Goal: Task Accomplishment & Management: Manage account settings

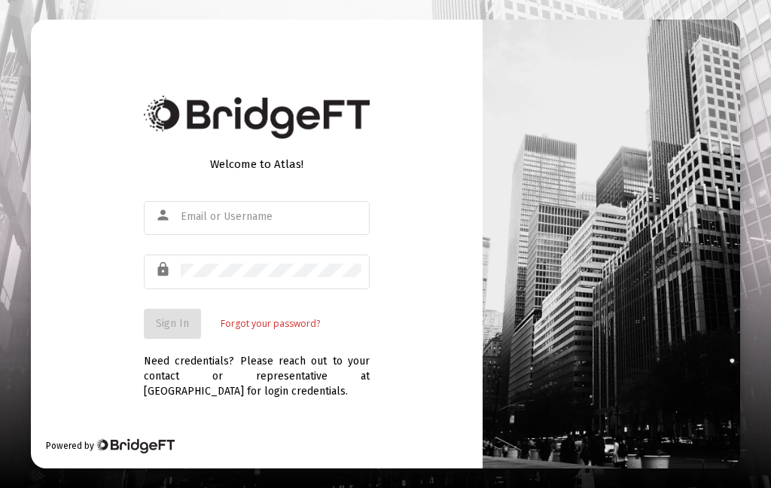
type input "[EMAIL_ADDRESS][DOMAIN_NAME]"
click at [187, 330] on span "Sign In" at bounding box center [172, 323] width 33 height 13
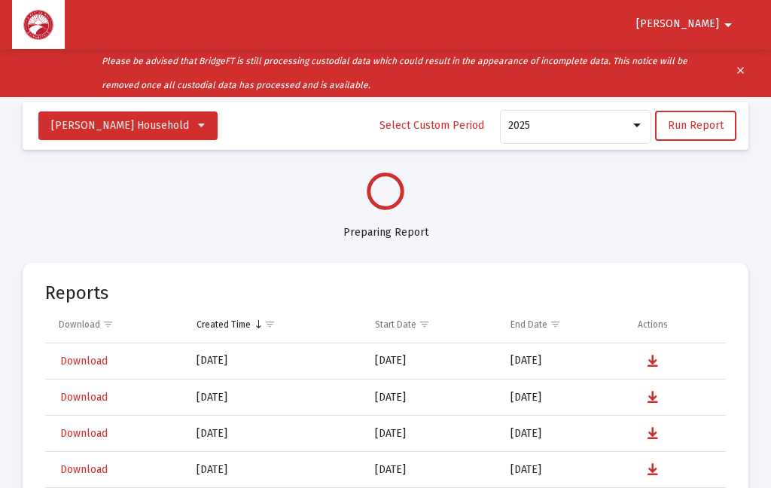
select select "View all"
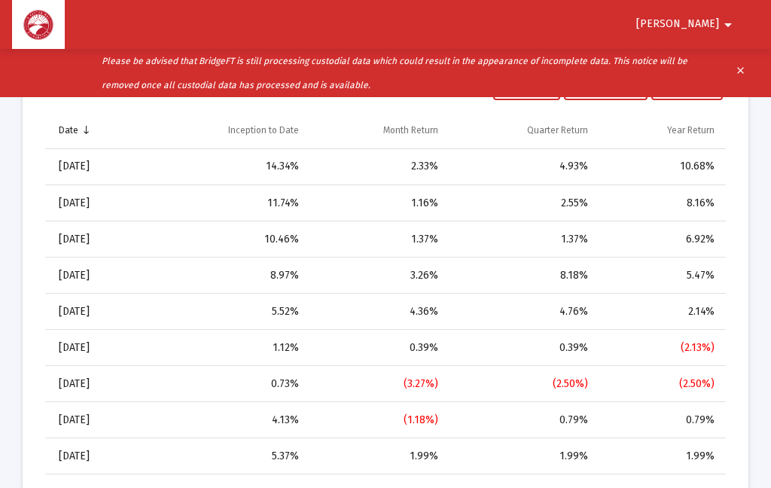
scroll to position [1470, 0]
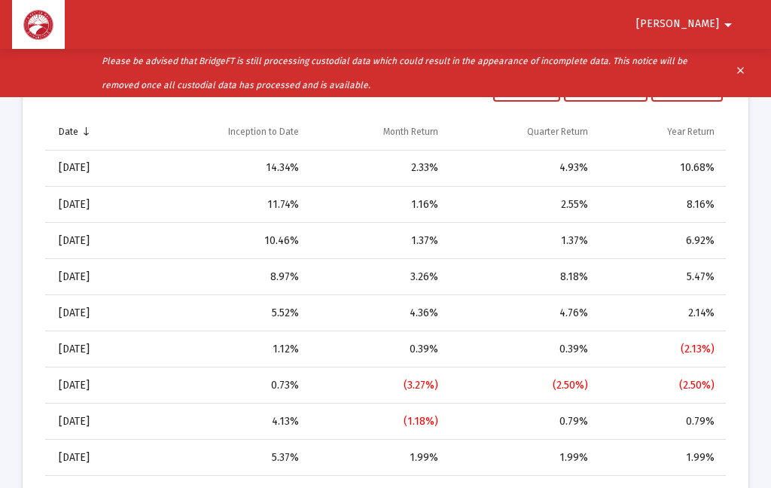
click at [716, 30] on span "[PERSON_NAME]" at bounding box center [677, 24] width 83 height 13
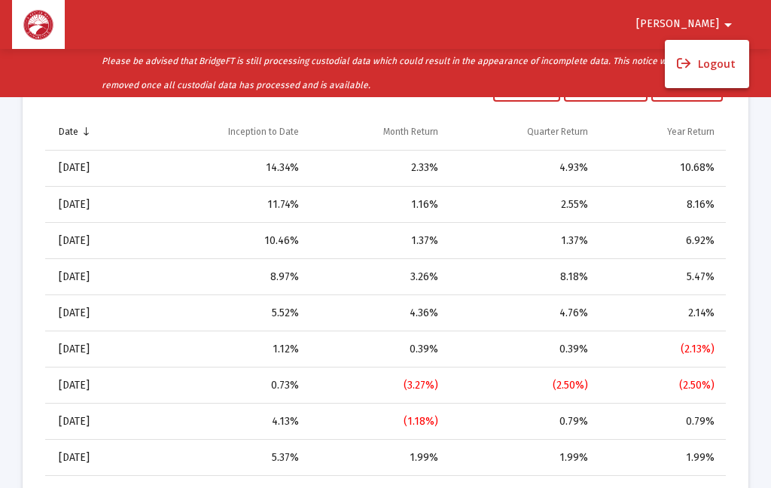
click at [747, 152] on div at bounding box center [385, 244] width 771 height 488
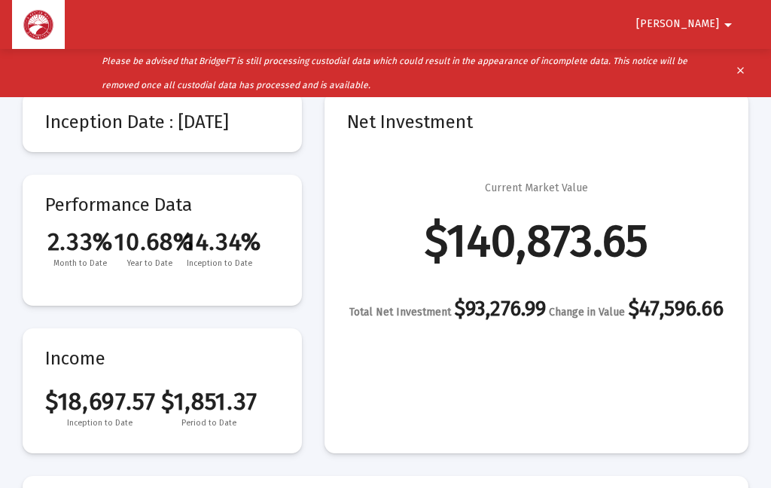
scroll to position [0, 0]
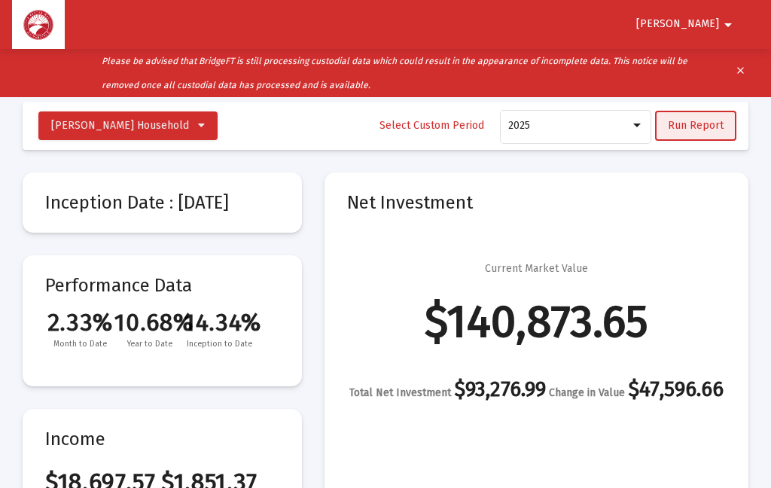
click at [717, 129] on span "Run Report" at bounding box center [696, 125] width 56 height 13
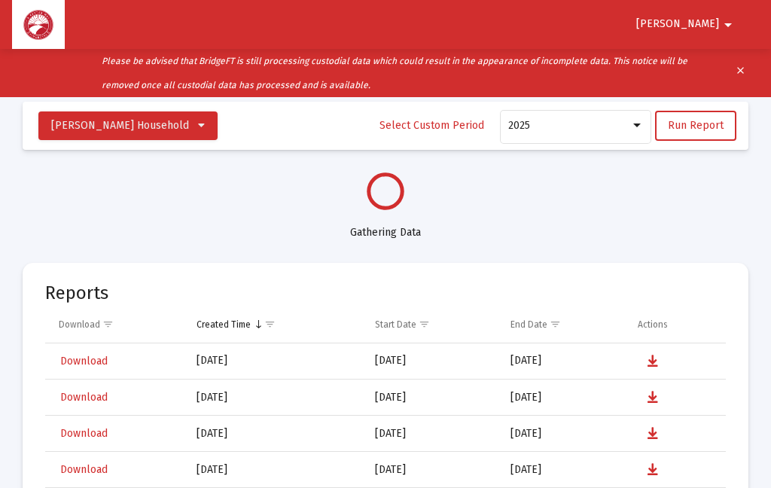
select select "View all"
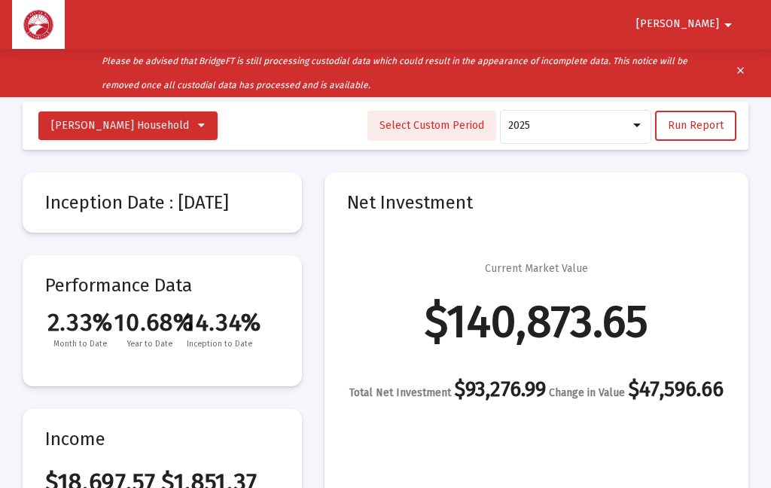
click at [467, 126] on span "Select Custom Period" at bounding box center [431, 125] width 105 height 13
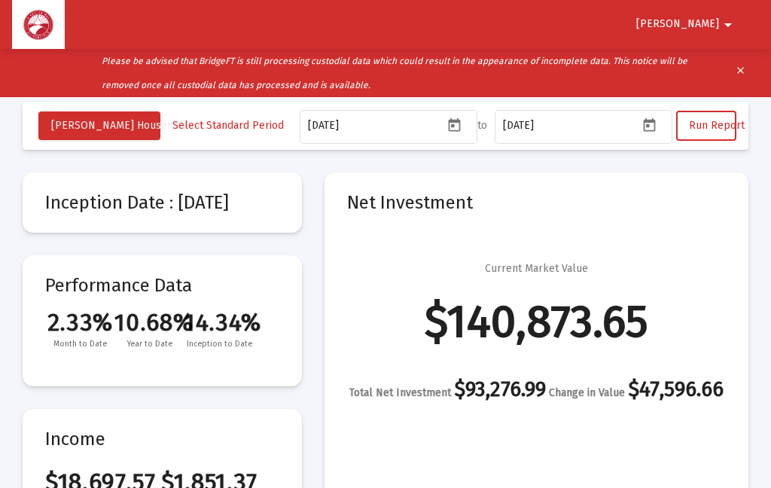
click at [713, 127] on span "Run Report" at bounding box center [717, 125] width 56 height 13
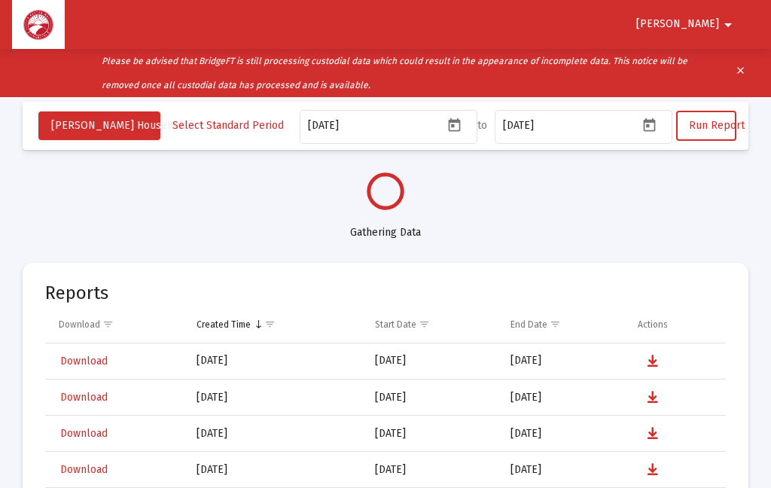
select select "View all"
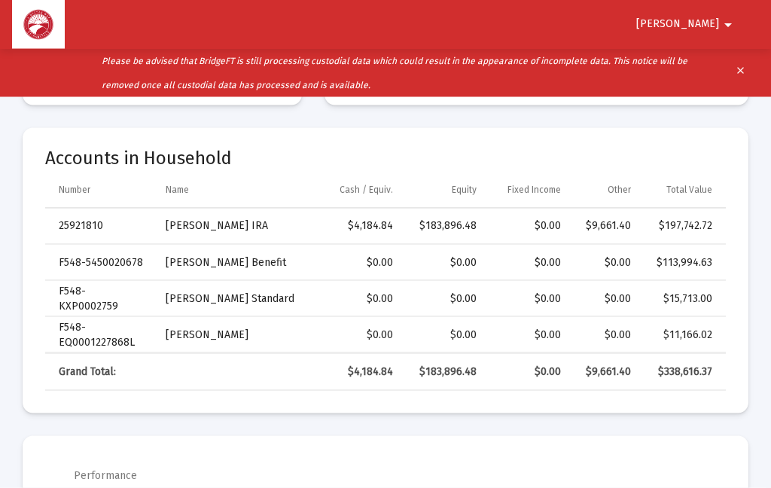
scroll to position [425, 0]
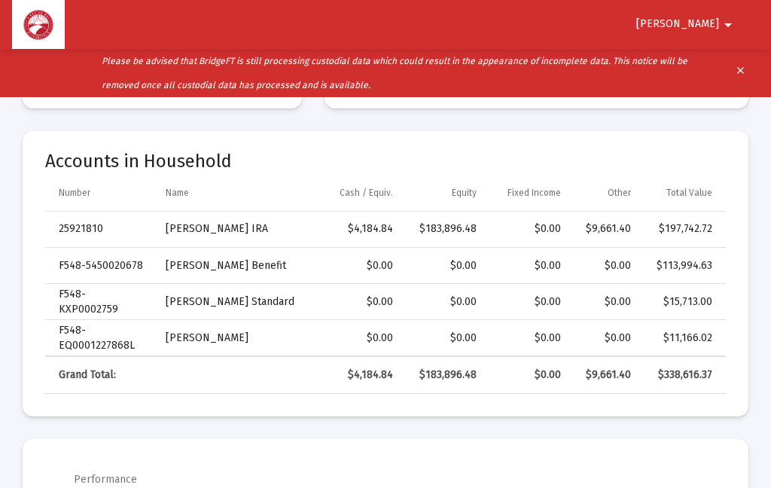
click at [699, 25] on span "[PERSON_NAME]" at bounding box center [677, 24] width 83 height 13
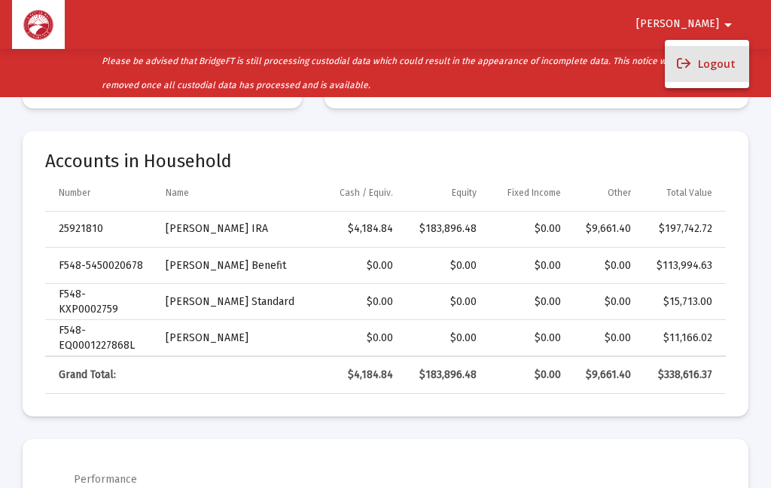
click at [723, 68] on button "Logout" at bounding box center [706, 64] width 84 height 36
